Goal: Transaction & Acquisition: Purchase product/service

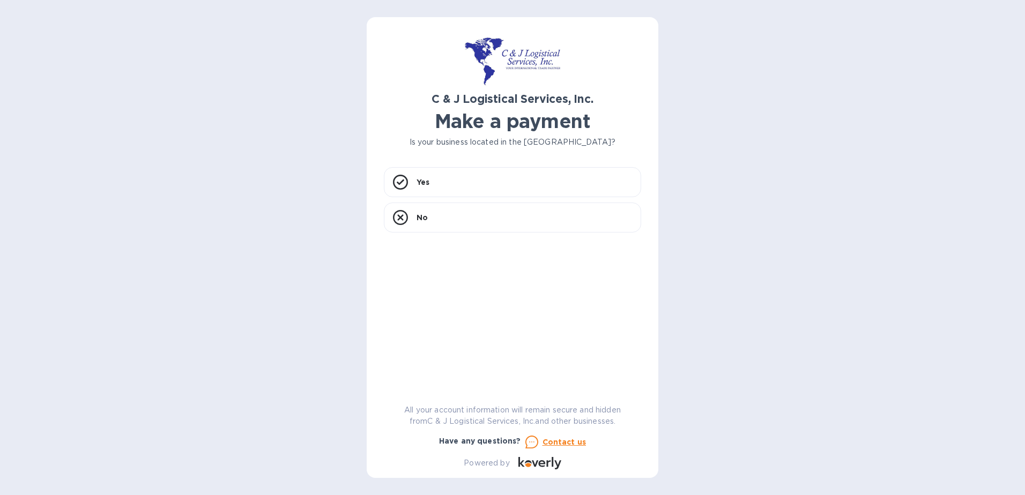
click at [782, 203] on div "C & J Logistical Services, Inc. Make a payment Is your business located in the …" at bounding box center [512, 247] width 1025 height 495
click at [447, 175] on div "Yes" at bounding box center [512, 182] width 257 height 30
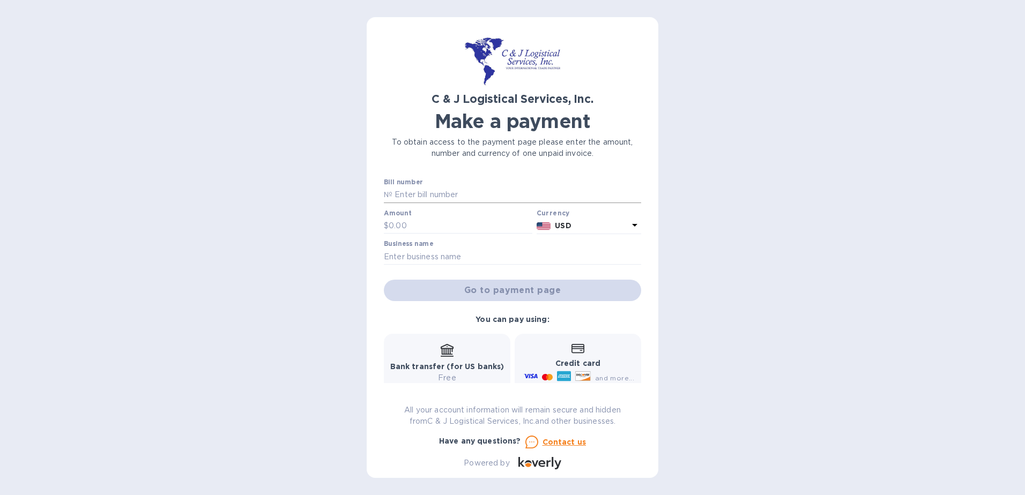
click at [452, 192] on input "text" at bounding box center [516, 195] width 249 height 16
click at [535, 203] on input "text" at bounding box center [516, 195] width 249 height 16
click at [443, 229] on input "text" at bounding box center [461, 226] width 144 height 16
type input "200"
click at [817, 268] on div "C & J Logistical Services, Inc. Make a payment To obtain access to the payment …" at bounding box center [512, 247] width 1025 height 495
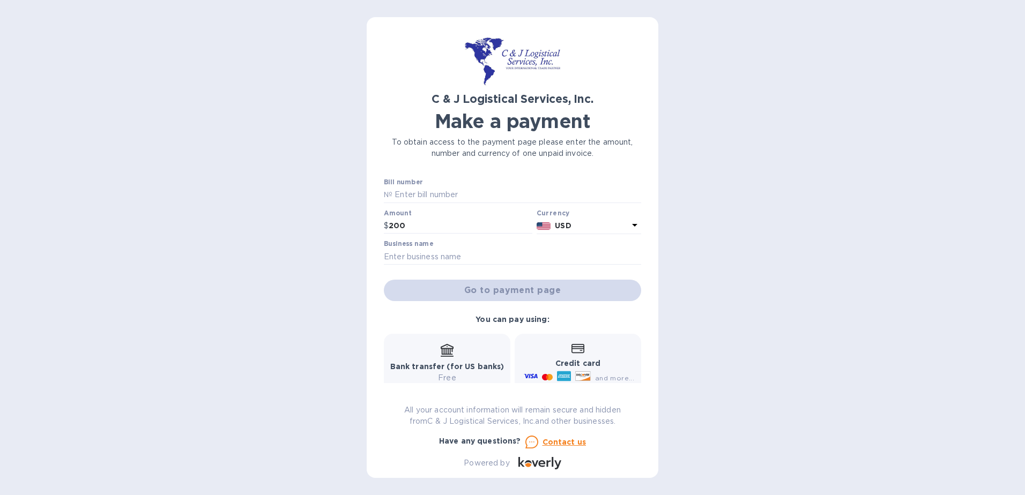
click at [447, 266] on div at bounding box center [512, 266] width 257 height 2
click at [456, 257] on input "text" at bounding box center [512, 257] width 257 height 16
type input "Road King Express Inc"
click at [491, 195] on input "text" at bounding box center [516, 195] width 249 height 16
click at [707, 226] on div "C & J Logistical Services, Inc. Make a payment To obtain access to the payment …" at bounding box center [512, 247] width 1025 height 495
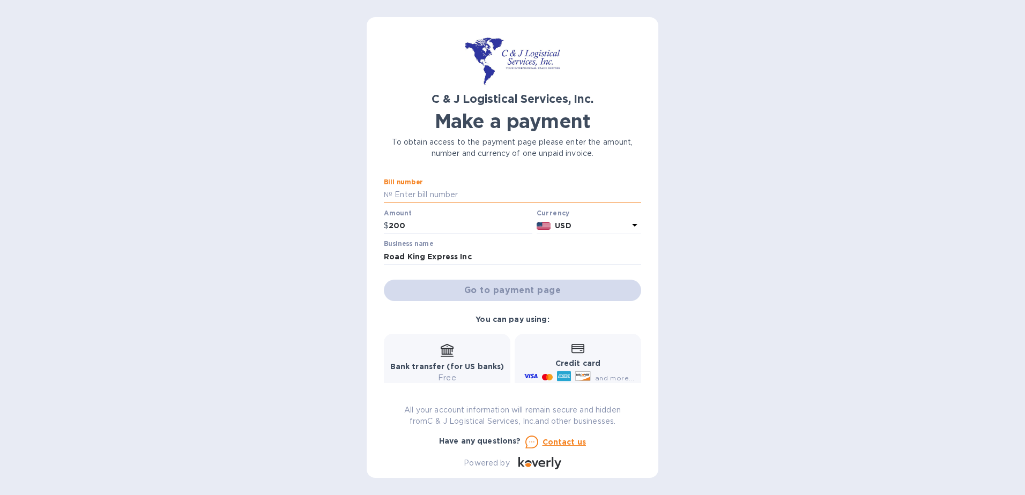
click at [463, 199] on input "text" at bounding box center [516, 195] width 249 height 16
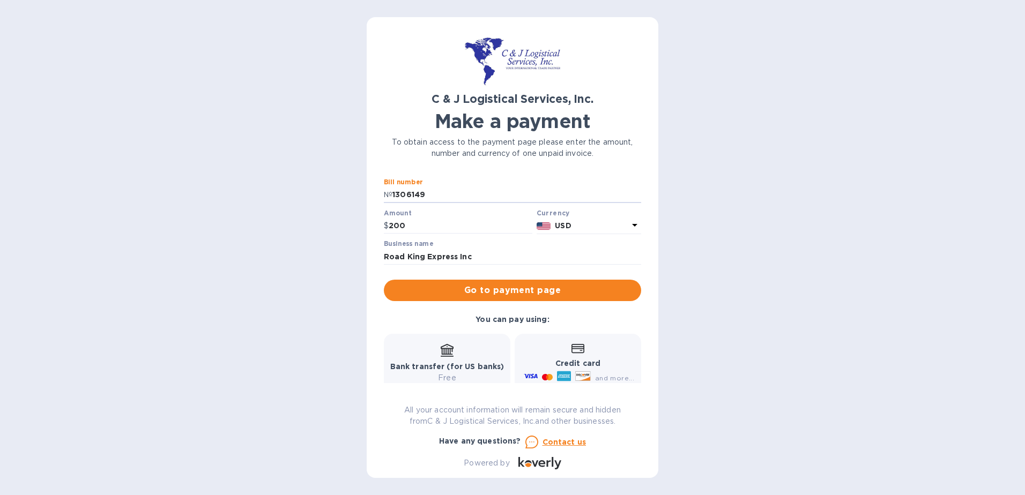
type input "1306149"
click at [810, 214] on div "C & J Logistical Services, Inc. Make a payment To obtain access to the payment …" at bounding box center [512, 247] width 1025 height 495
click at [539, 262] on input "Road King Express Inc" at bounding box center [512, 257] width 257 height 16
click at [756, 288] on div "C & J Logistical Services, Inc. Make a payment To obtain access to the payment …" at bounding box center [512, 247] width 1025 height 495
click at [532, 293] on span "Go to payment page" at bounding box center [512, 290] width 240 height 13
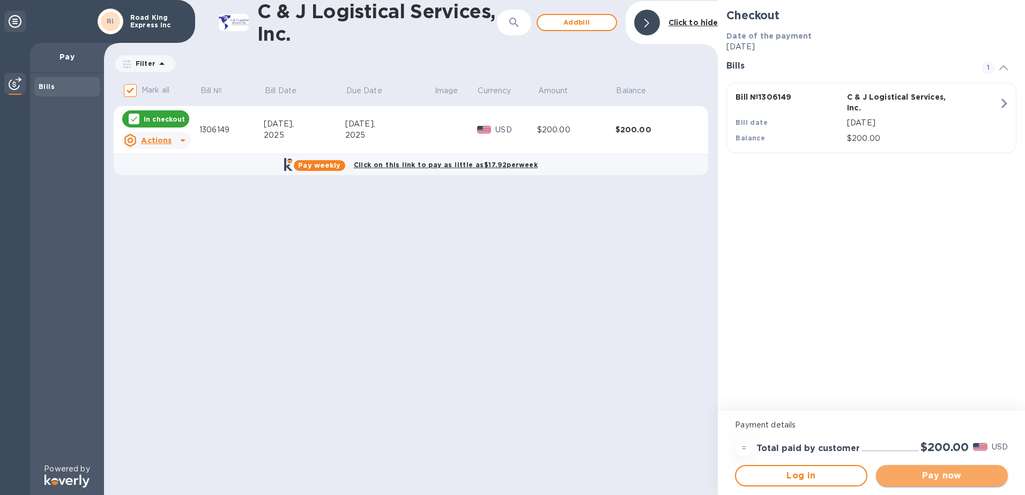
click at [925, 477] on span "Pay now" at bounding box center [941, 475] width 115 height 13
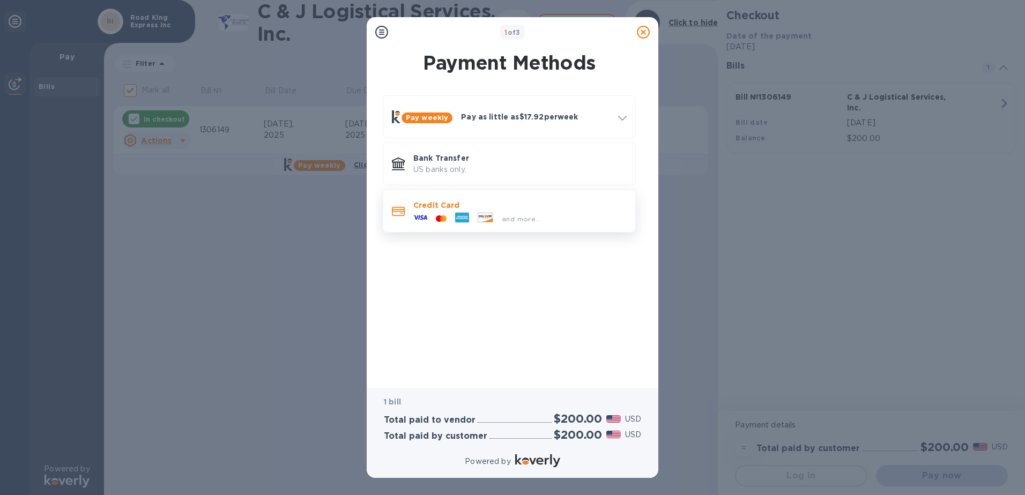
click at [506, 211] on div "and more..." at bounding box center [477, 219] width 136 height 16
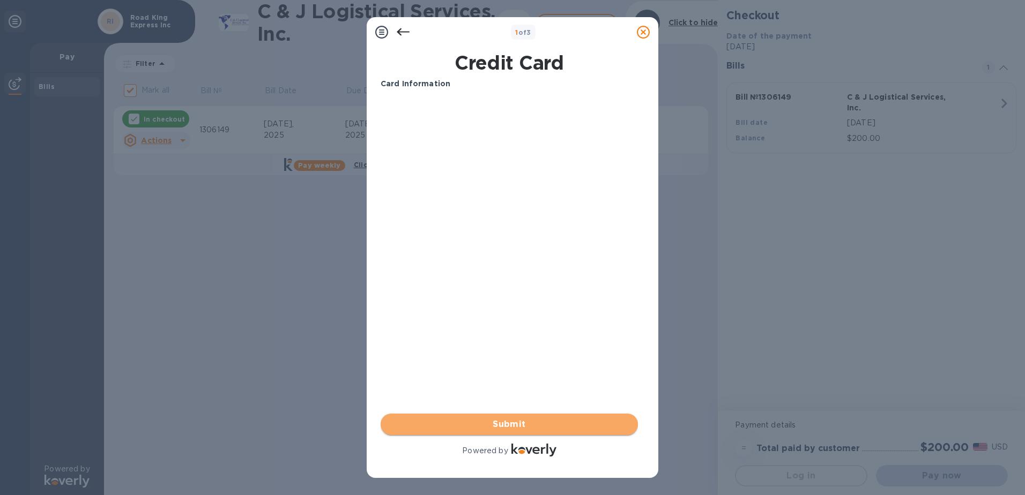
click at [498, 426] on span "Submit" at bounding box center [509, 424] width 240 height 13
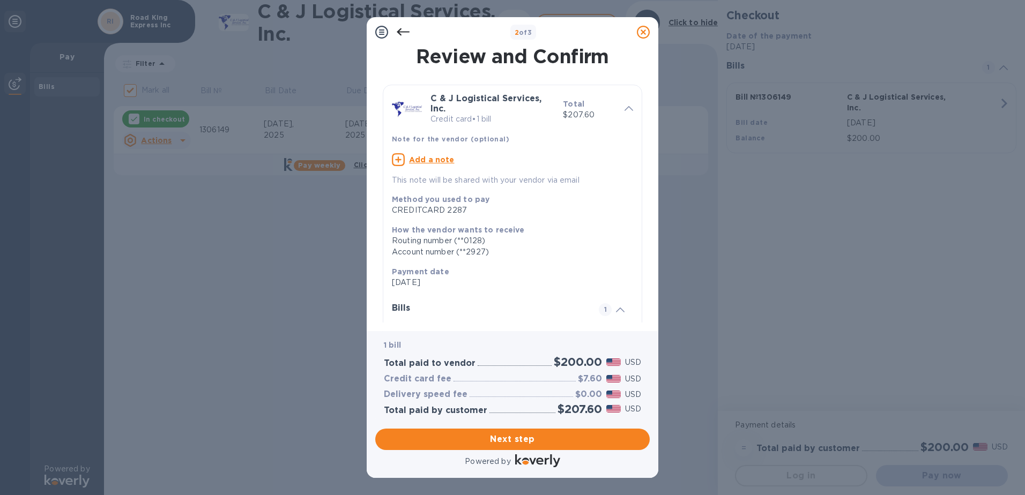
click at [614, 103] on div "Total $207.60" at bounding box center [589, 109] width 62 height 31
click at [626, 106] on icon at bounding box center [628, 108] width 9 height 5
drag, startPoint x: 566, startPoint y: 439, endPoint x: 591, endPoint y: 236, distance: 205.1
click at [591, 237] on div "2 of 3 Review and Confirm C & J Logistical Services, Inc. Credit card • 1 bill …" at bounding box center [513, 247] width 292 height 461
click at [557, 438] on span "Next step" at bounding box center [512, 439] width 257 height 13
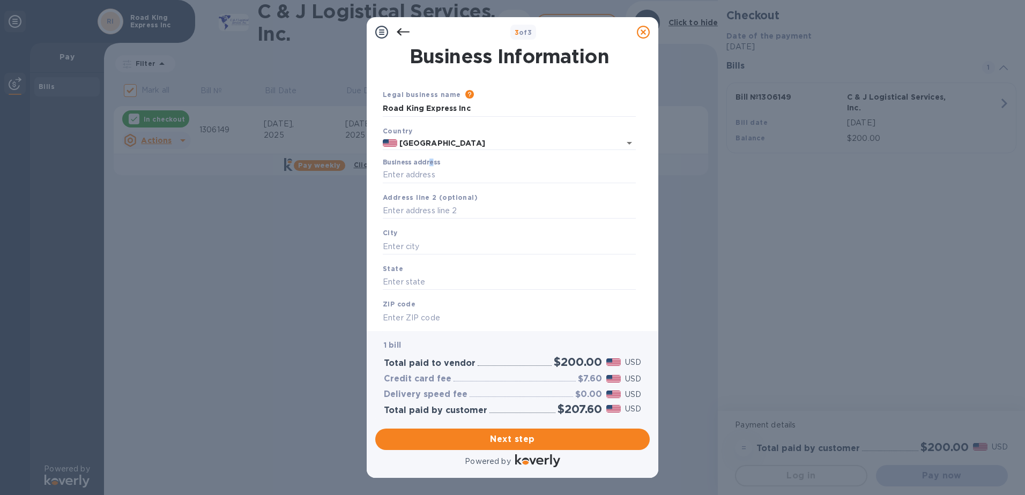
click at [431, 165] on label "Business address" at bounding box center [411, 163] width 57 height 6
drag, startPoint x: 431, startPoint y: 165, endPoint x: 435, endPoint y: 172, distance: 7.9
click at [435, 172] on input "Business address" at bounding box center [509, 175] width 253 height 16
type input "10580 Ridgewood Drive"
type input "Palos Park"
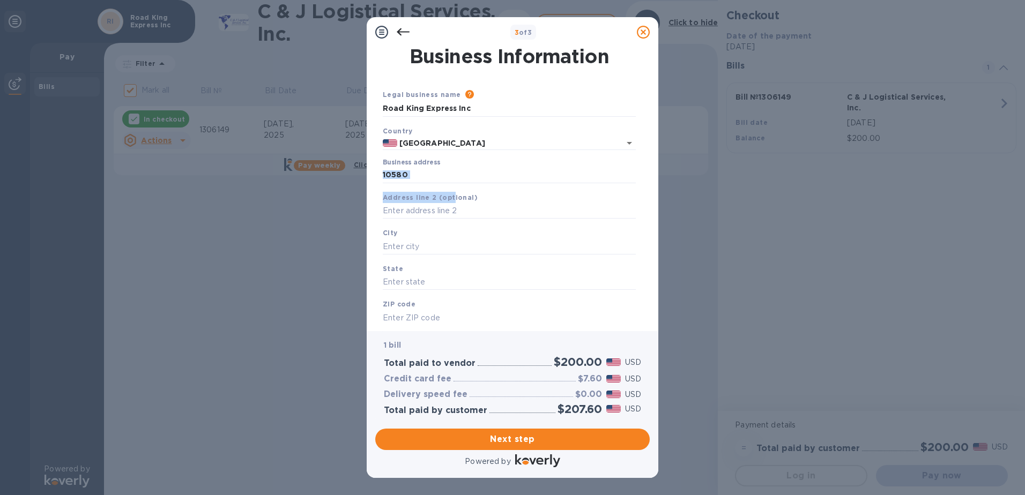
type input "IL"
type input "60464"
drag, startPoint x: 450, startPoint y: 187, endPoint x: 436, endPoint y: 212, distance: 28.5
click at [436, 212] on input "text" at bounding box center [509, 211] width 253 height 16
click at [443, 243] on input "Palos Park" at bounding box center [509, 246] width 253 height 16
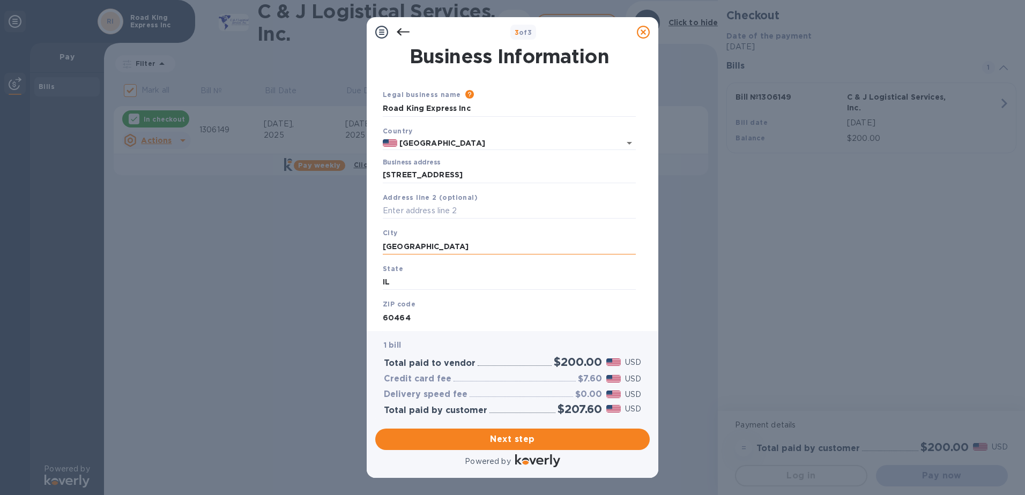
scroll to position [29, 0]
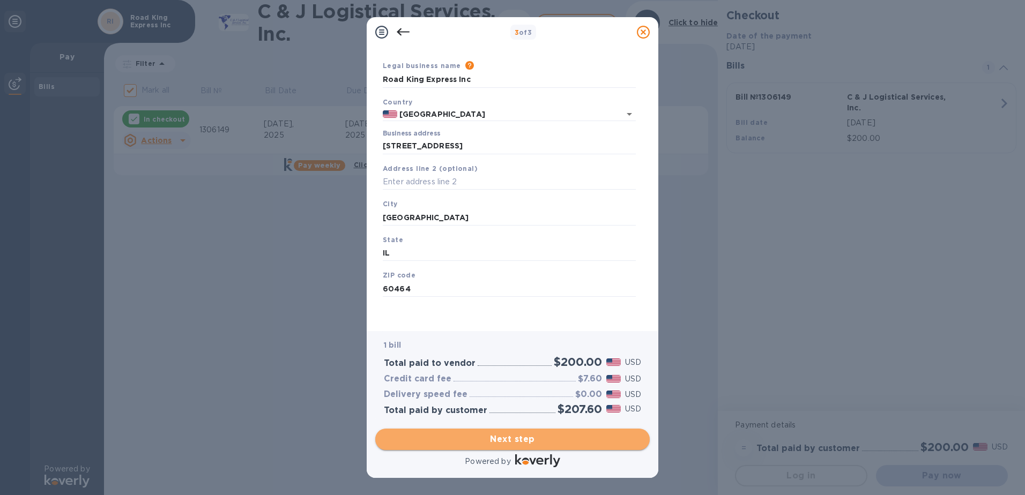
click at [518, 441] on span "Next step" at bounding box center [512, 439] width 257 height 13
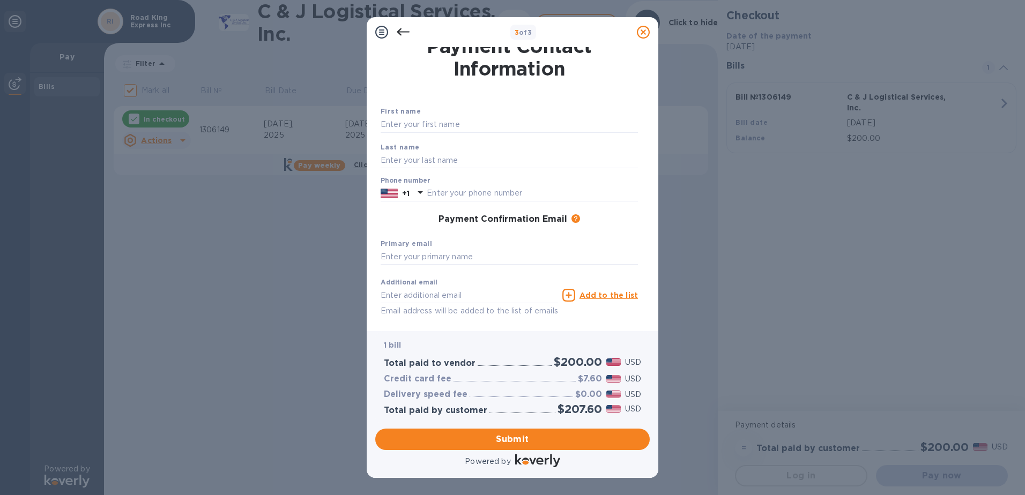
scroll to position [0, 0]
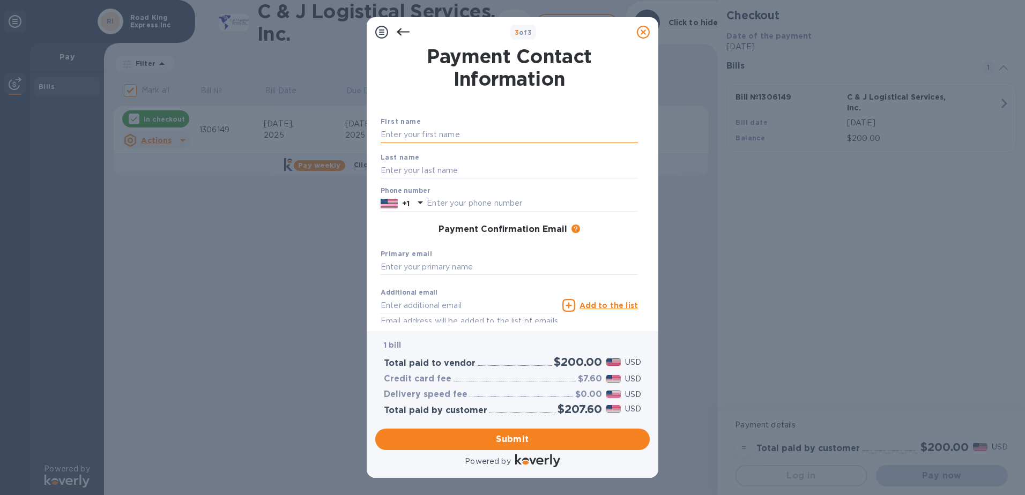
click at [430, 128] on input "text" at bounding box center [508, 135] width 257 height 16
type input "Edvinas"
type input "Kavaliauskas"
type input "7"
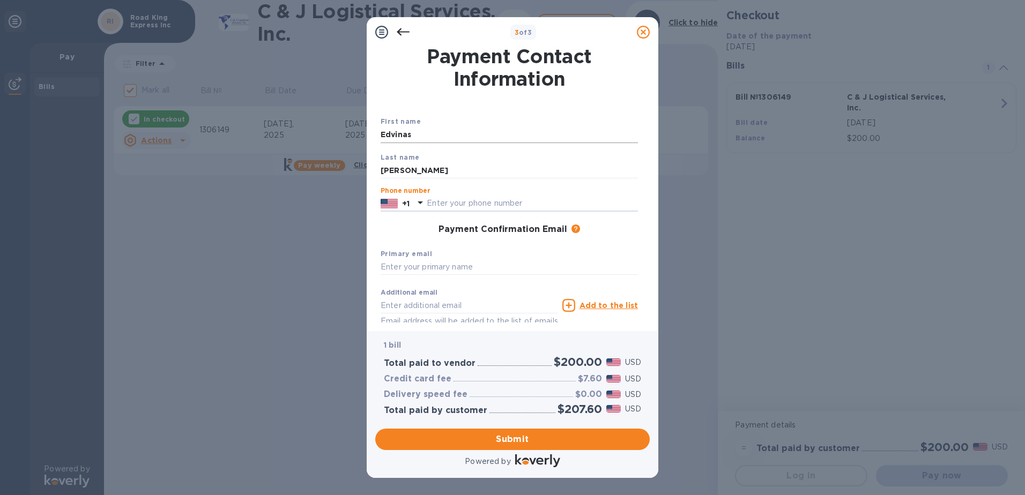
type input "6"
type input "3122857639"
click at [487, 268] on input "text" at bounding box center [508, 267] width 257 height 16
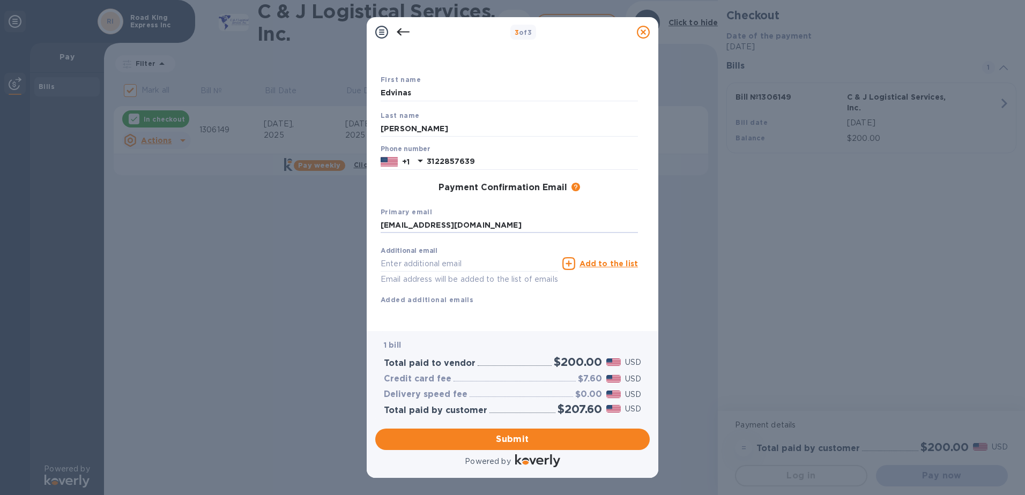
scroll to position [54, 0]
type input "accounting@roadkingexpressinc.com"
click at [495, 247] on div "Additional email Email address will be added to the list of emails" at bounding box center [468, 266] width 177 height 39
click at [495, 256] on input "text" at bounding box center [468, 264] width 177 height 16
type input "accounting@roadkingexpressinc.com"
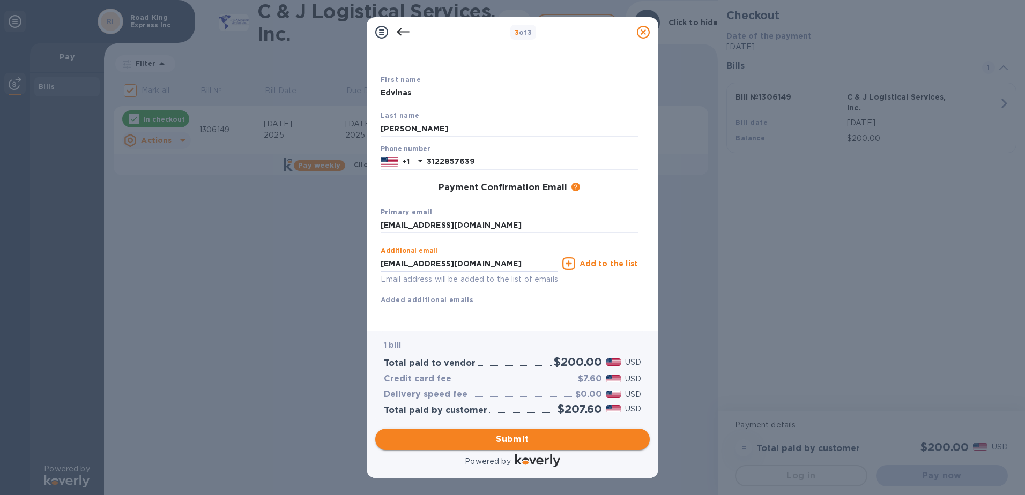
click at [517, 437] on span "Submit" at bounding box center [512, 439] width 257 height 13
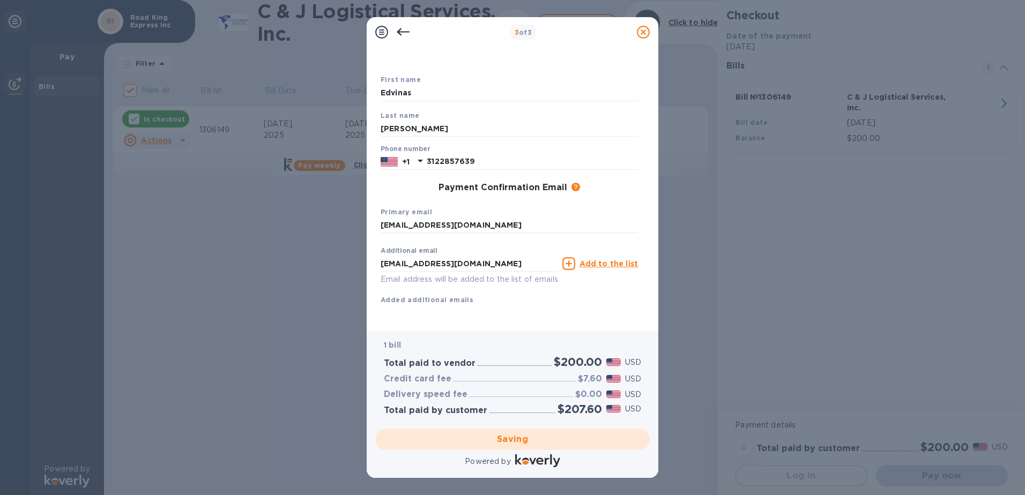
checkbox input "false"
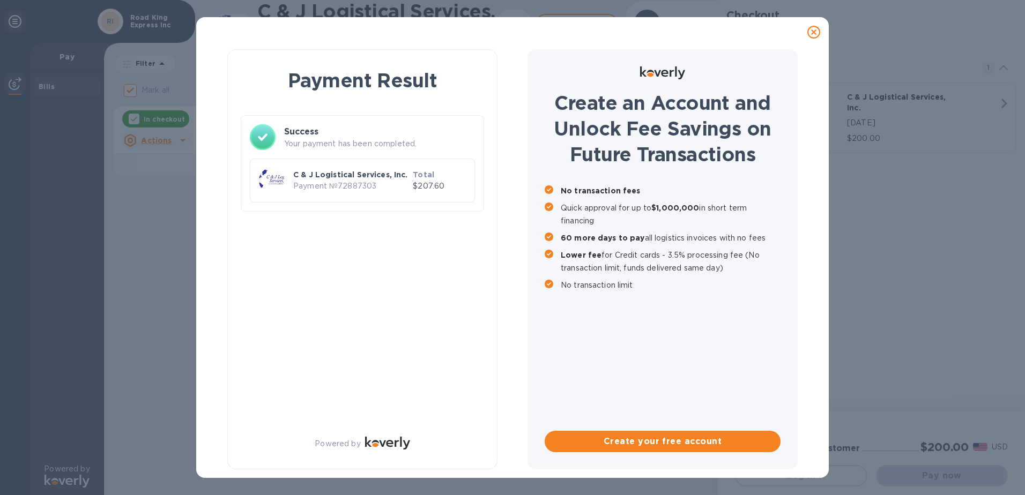
scroll to position [0, 0]
